Goal: Task Accomplishment & Management: Use online tool/utility

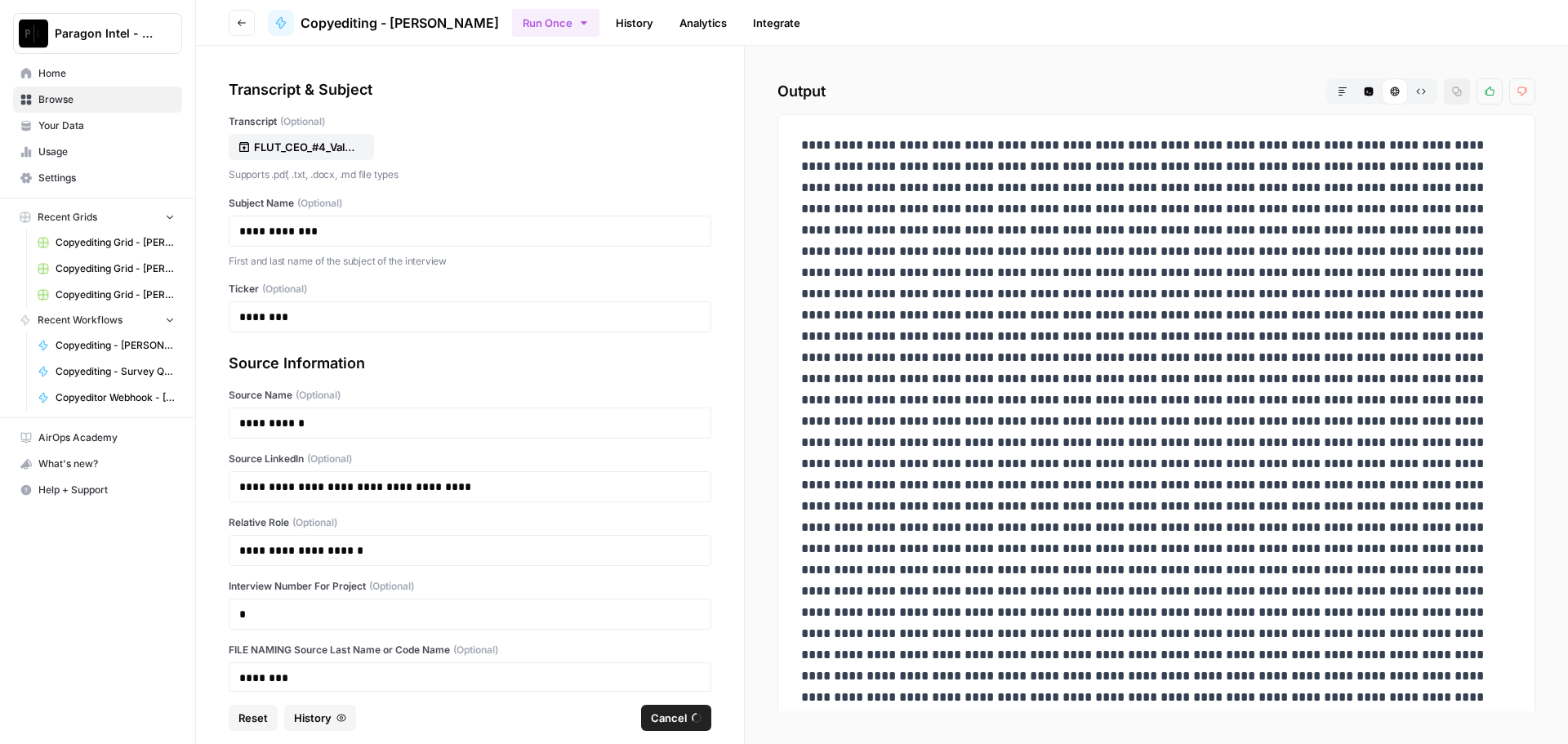
click at [159, 83] on link "Home" at bounding box center [97, 74] width 169 height 26
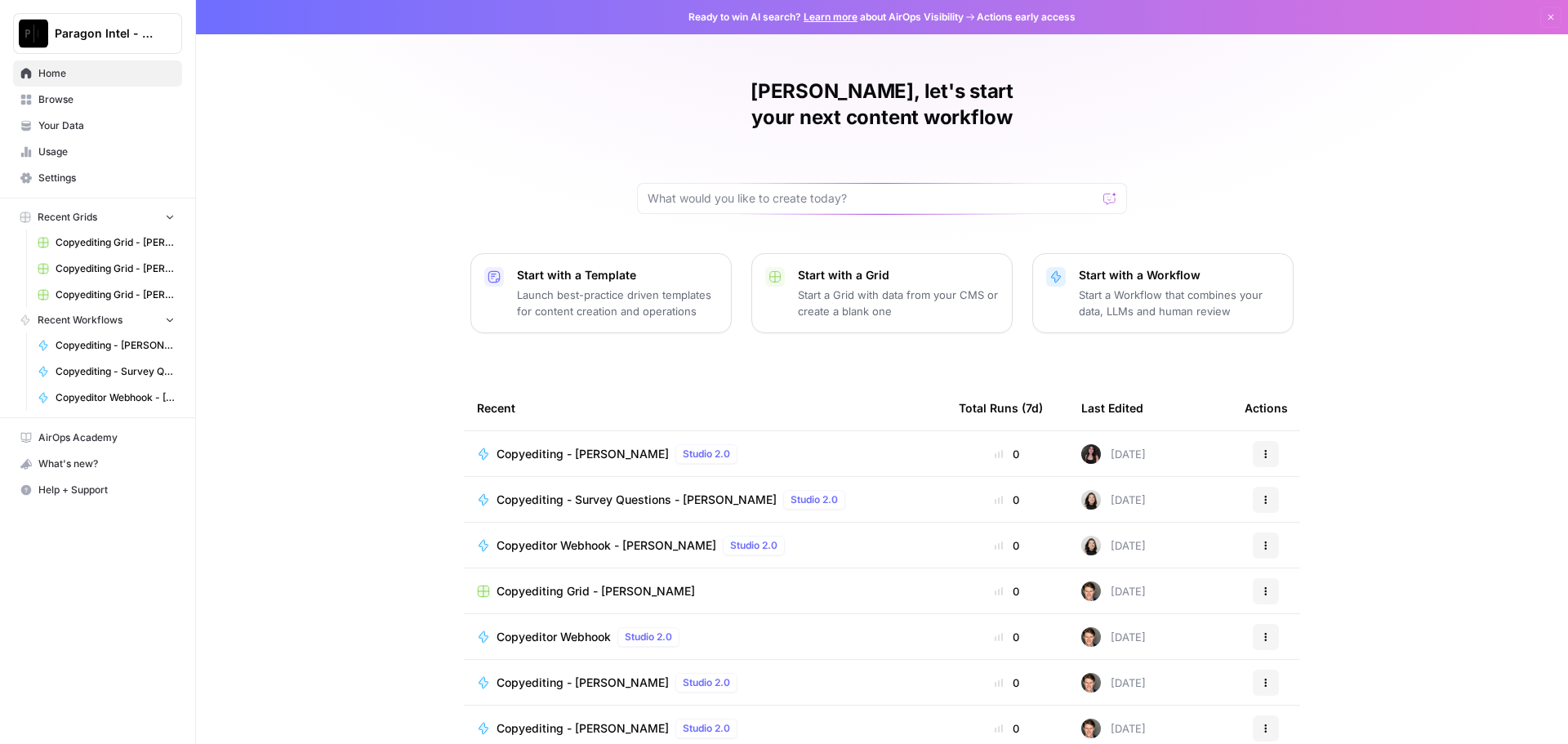
click at [576, 720] on span "Copyediting - [PERSON_NAME]" at bounding box center [583, 728] width 173 height 16
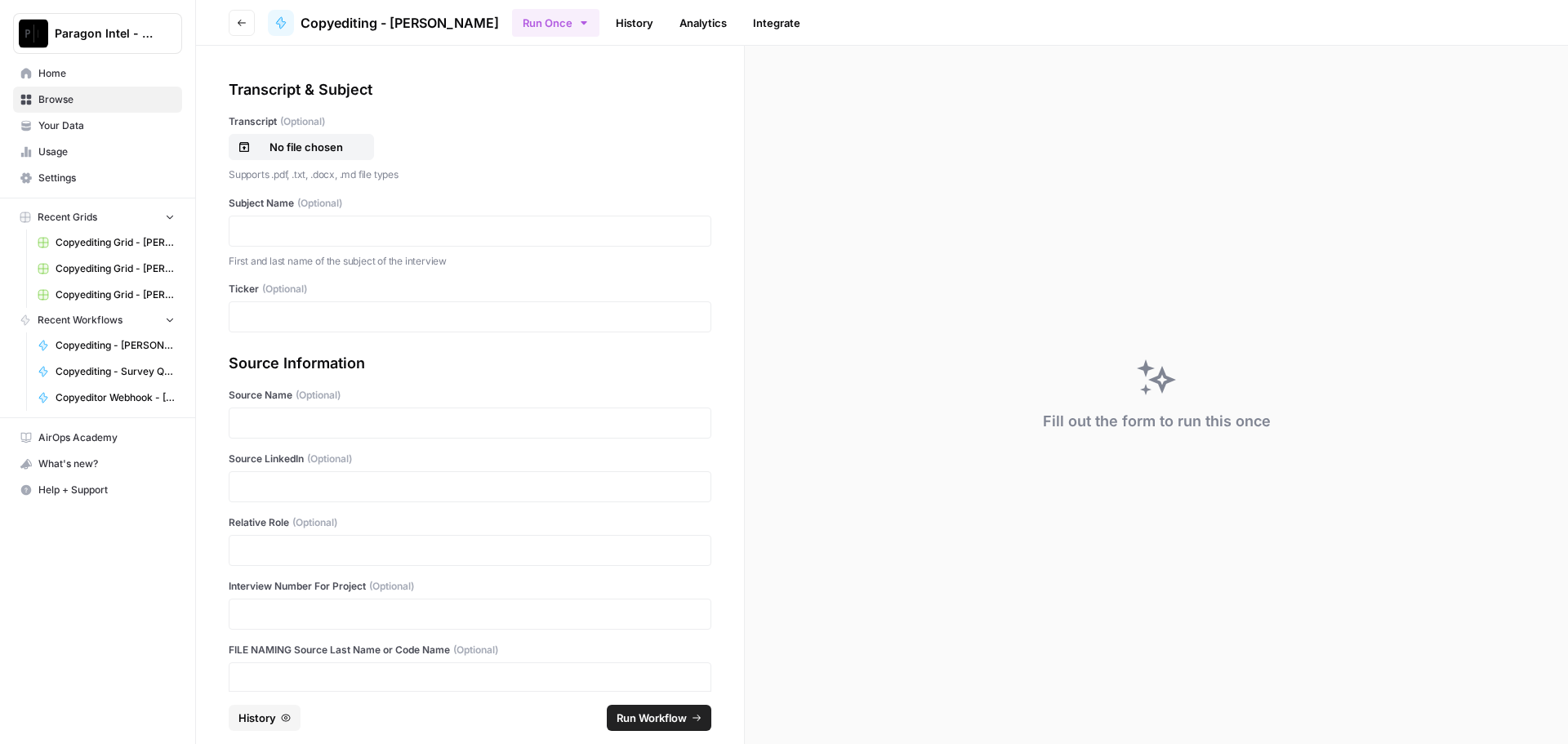
click at [62, 74] on span "Home" at bounding box center [107, 74] width 137 height 15
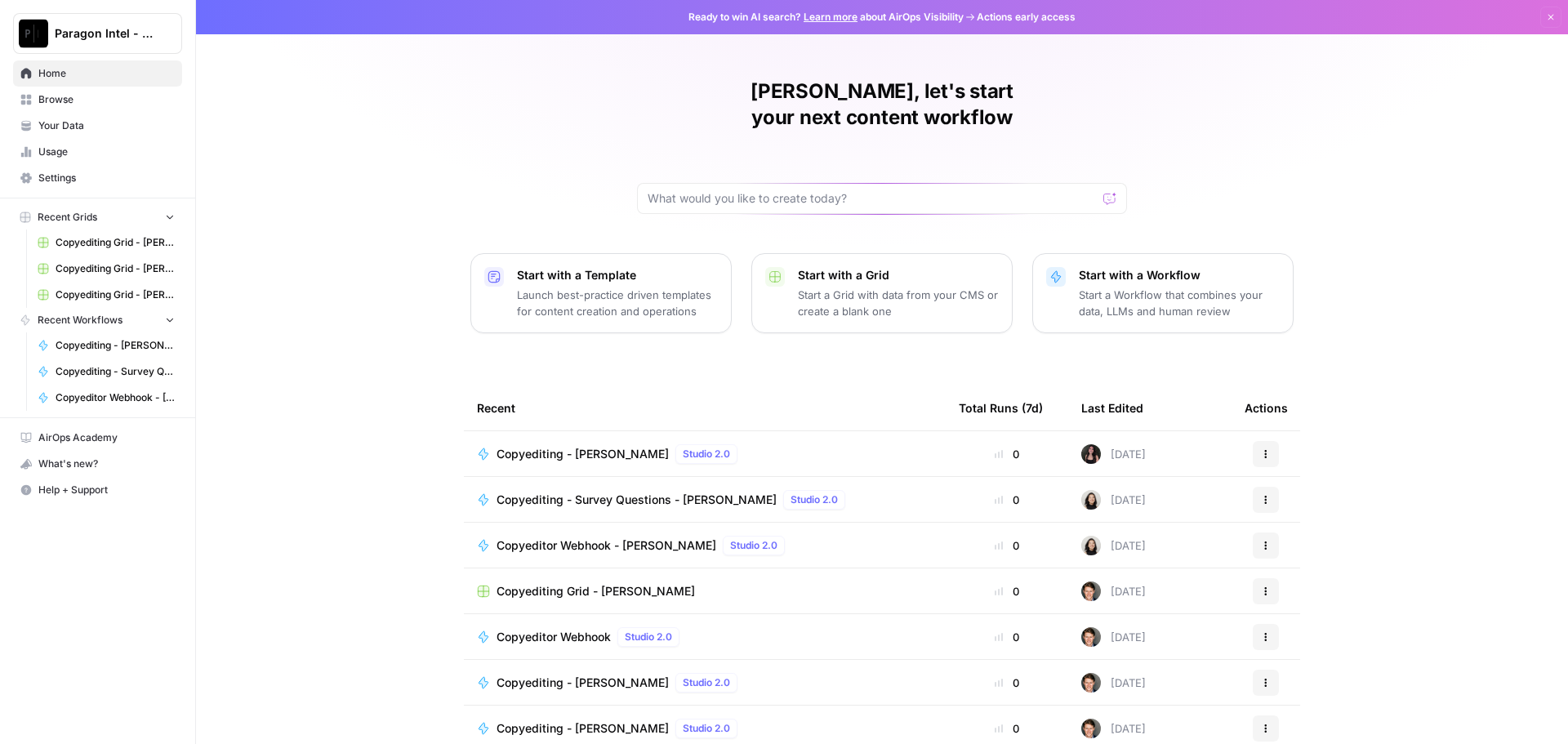
click at [59, 105] on span "Browse" at bounding box center [107, 100] width 137 height 15
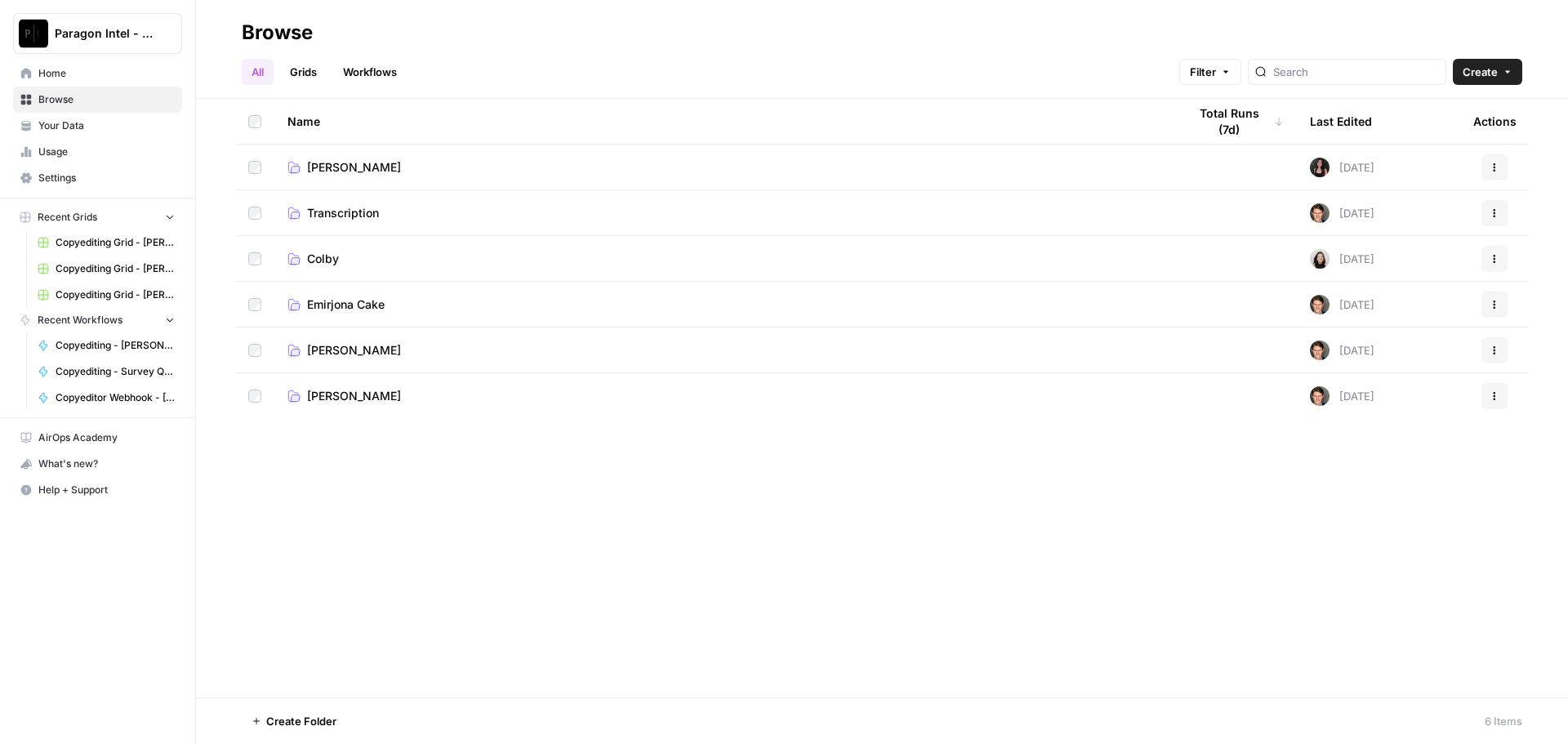
click at [357, 352] on span "[PERSON_NAME]" at bounding box center [355, 350] width 94 height 16
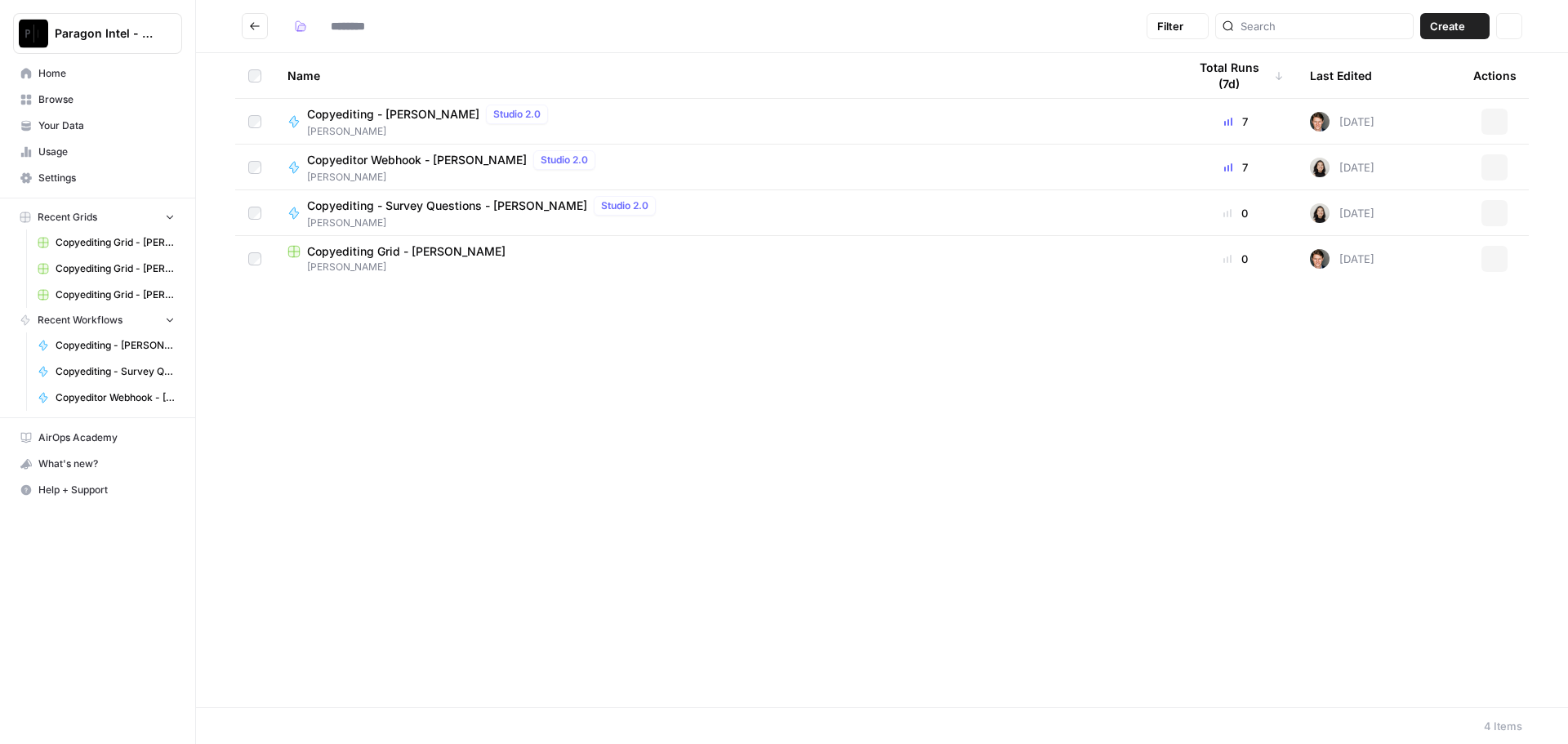
type input "**********"
click at [382, 268] on span "[PERSON_NAME]" at bounding box center [724, 267] width 874 height 15
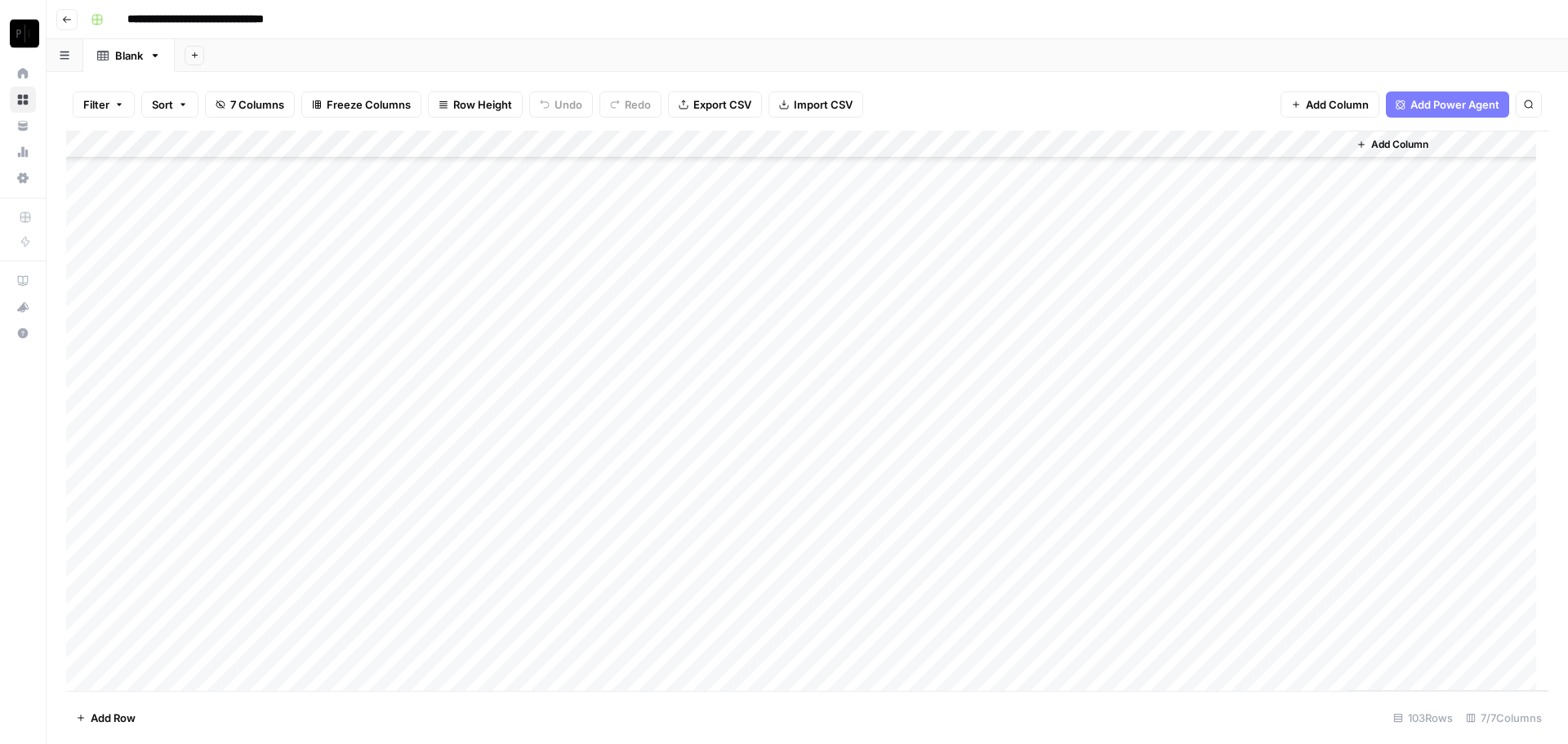
scroll to position [2355, 0]
click at [1183, 651] on div "Add Column" at bounding box center [807, 411] width 1482 height 560
